Goal: Transaction & Acquisition: Purchase product/service

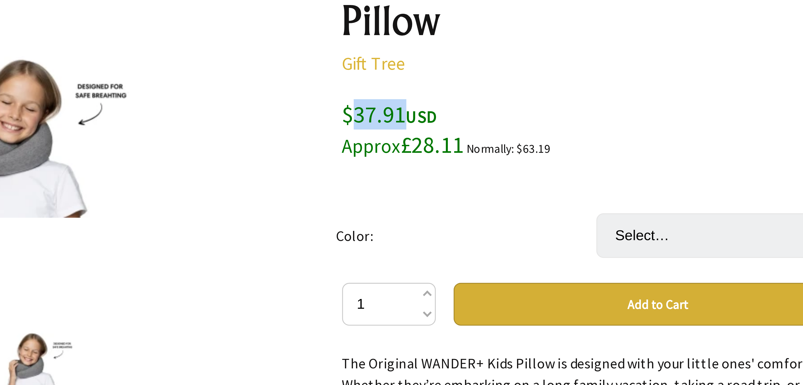
drag, startPoint x: 427, startPoint y: 114, endPoint x: 412, endPoint y: 114, distance: 14.8
click at [412, 114] on span "$37.91 USD Approx £28.11" at bounding box center [426, 120] width 36 height 18
copy span "37.91"
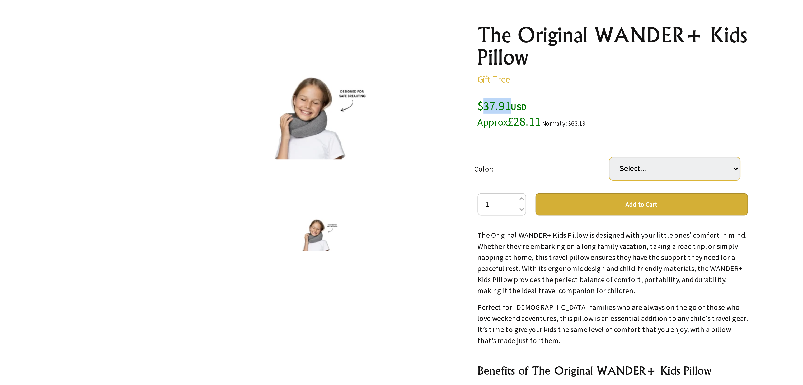
click at [514, 149] on select "Select… Grey Blue Pink" at bounding box center [520, 151] width 74 height 13
click at [471, 107] on div "The Original WANDER+ Kids Pillow Gift Tree $37.91 USD Approx £28.11 Normally: $…" at bounding box center [485, 224] width 154 height 311
click at [382, 149] on div at bounding box center [318, 120] width 154 height 103
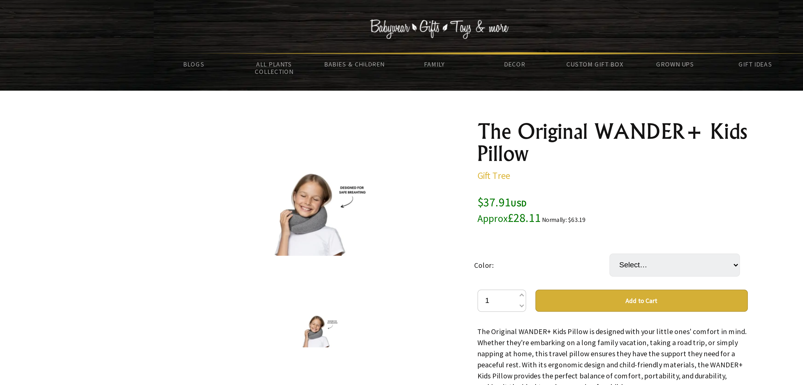
click at [312, 128] on img at bounding box center [318, 120] width 63 height 52
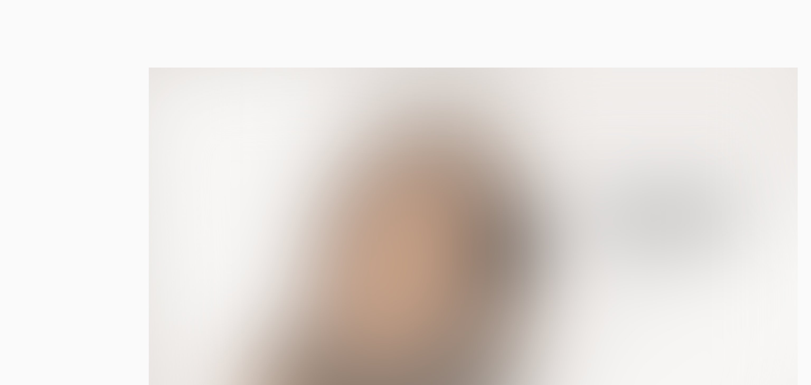
click at [190, 79] on img at bounding box center [405, 193] width 811 height 308
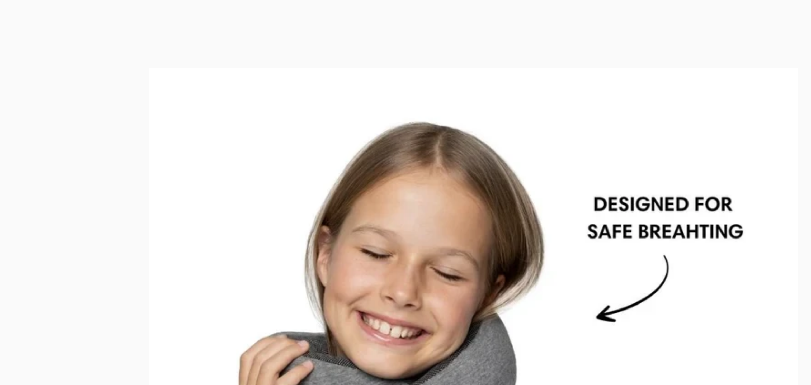
click at [339, 9] on div at bounding box center [405, 192] width 811 height 385
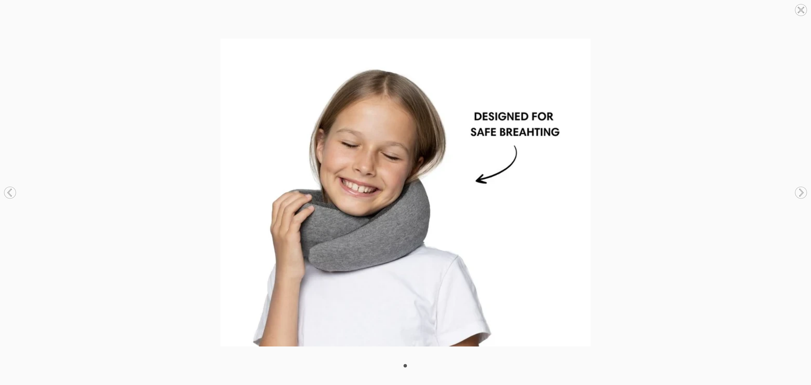
click at [803, 8] on icon at bounding box center [801, 10] width 5 height 5
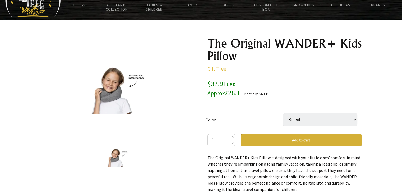
scroll to position [42, 0]
